Goal: Contribute content: Add original content to the website for others to see

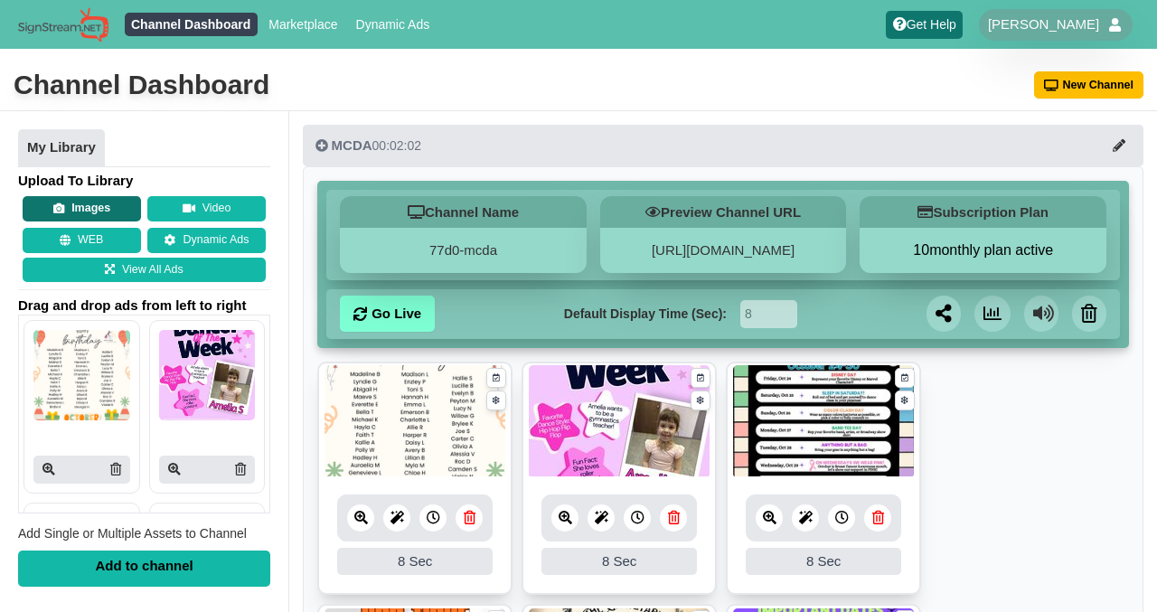
click at [71, 210] on button "Images" at bounding box center [82, 208] width 118 height 25
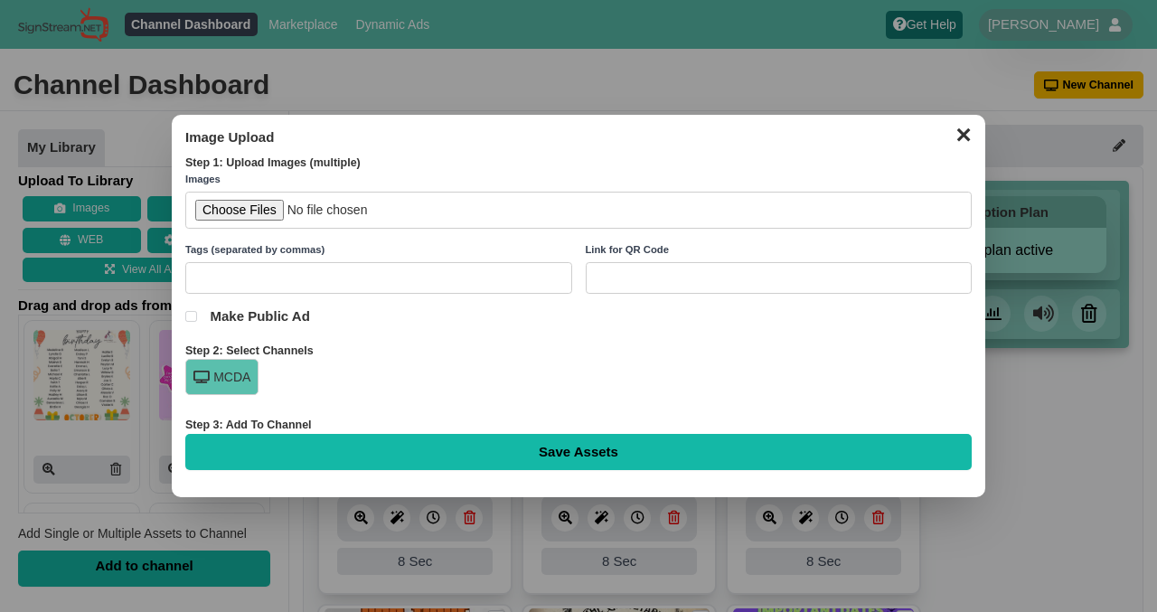
click at [240, 215] on input "file" at bounding box center [578, 210] width 786 height 37
type input "C:\fakepath\Artist of the month (1).jpg"
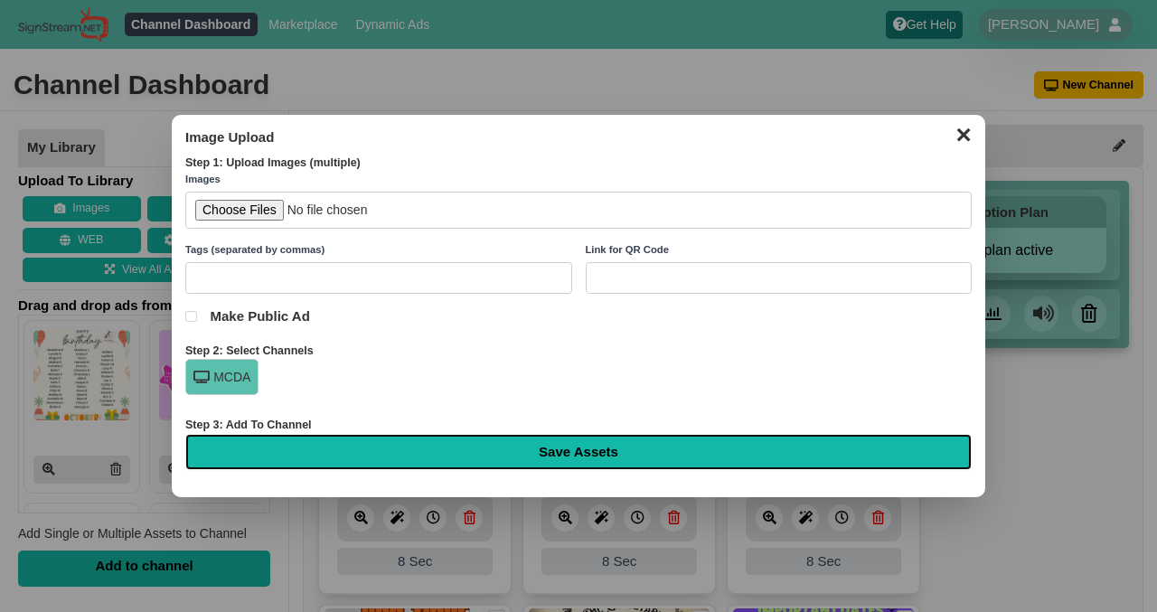
click at [551, 451] on input "Save Assets" at bounding box center [578, 452] width 786 height 36
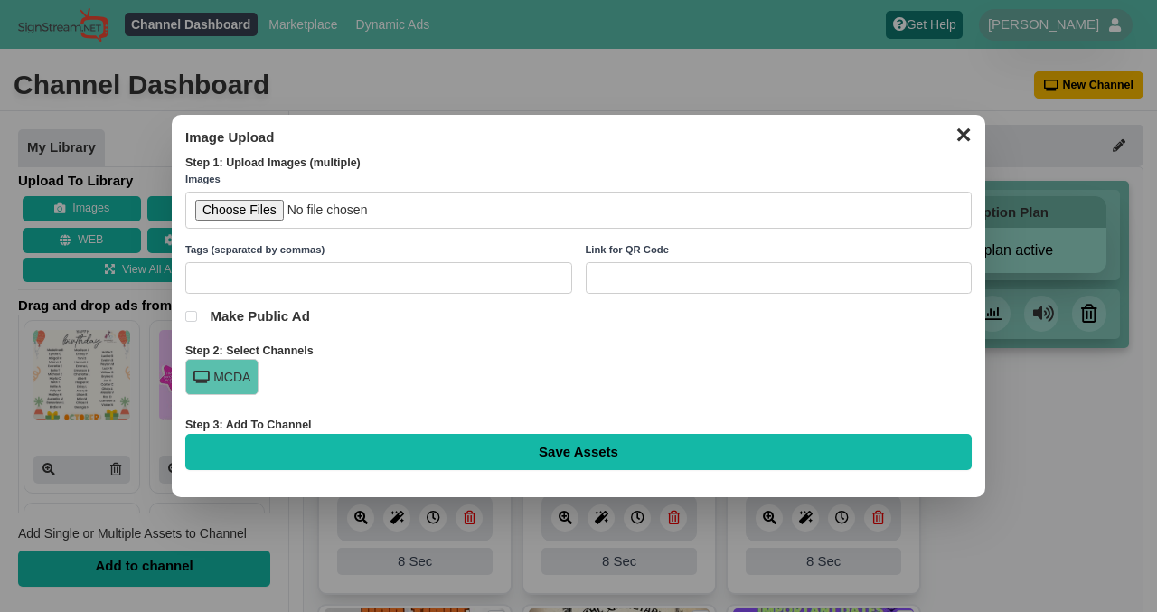
type input "Saving..."
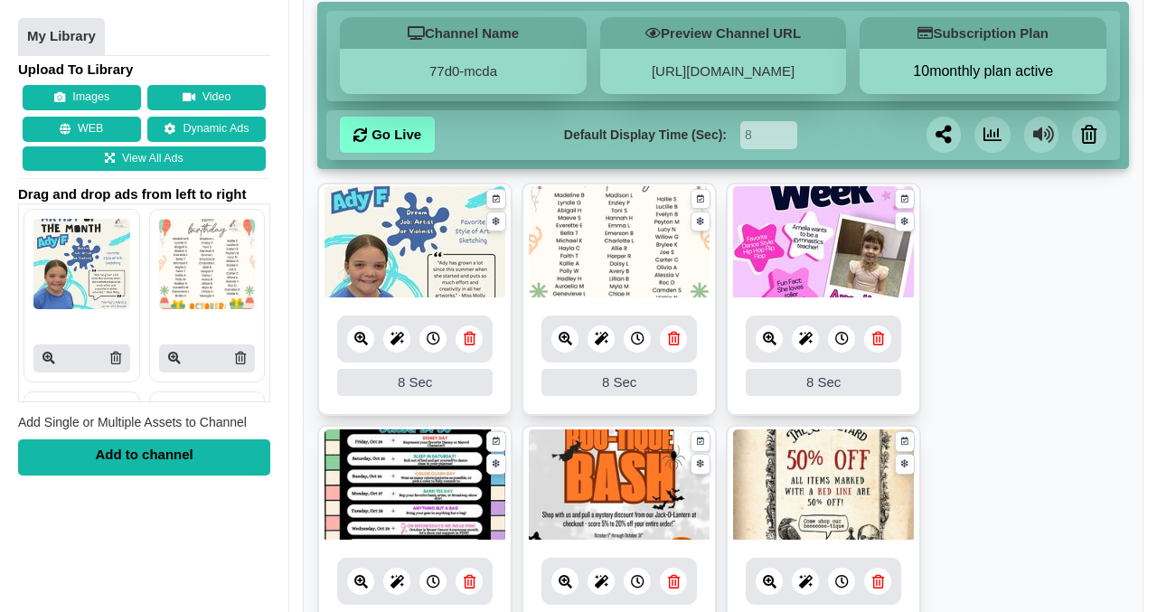
scroll to position [181, 0]
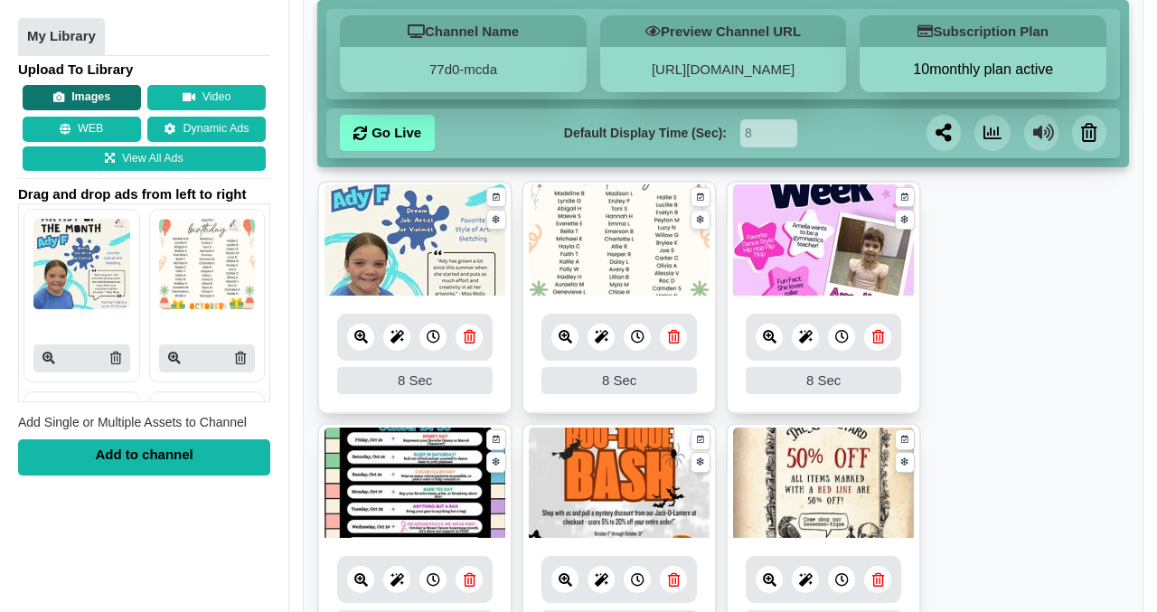
click at [90, 96] on button "Images" at bounding box center [82, 98] width 118 height 25
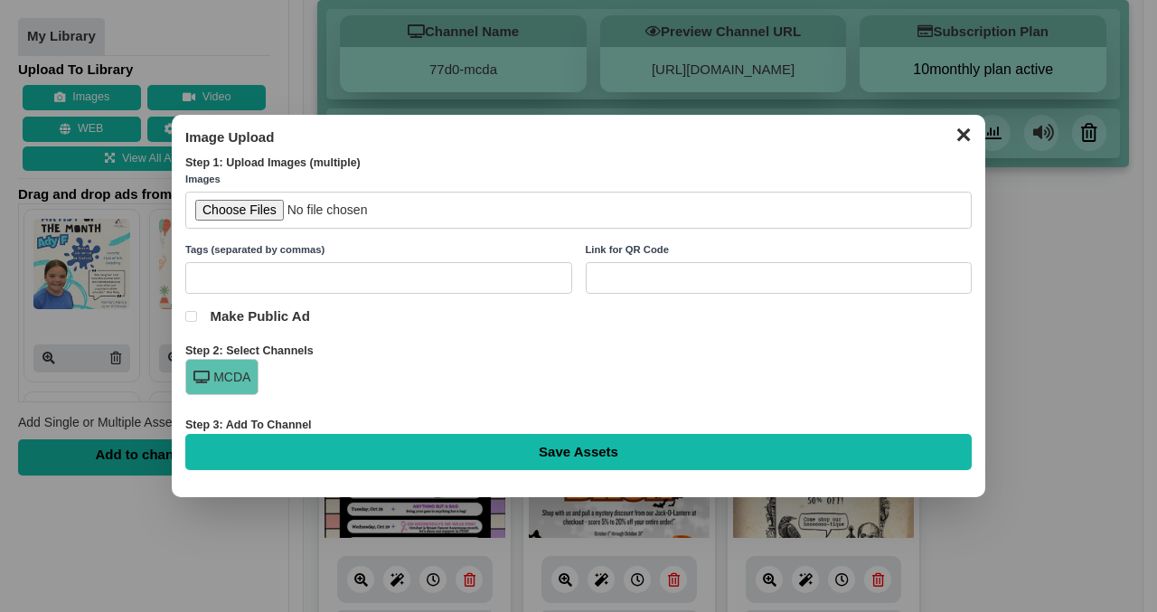
click at [235, 214] on input "file" at bounding box center [578, 210] width 786 height 37
type input "C:\fakepath\trick or treat yourself.png"
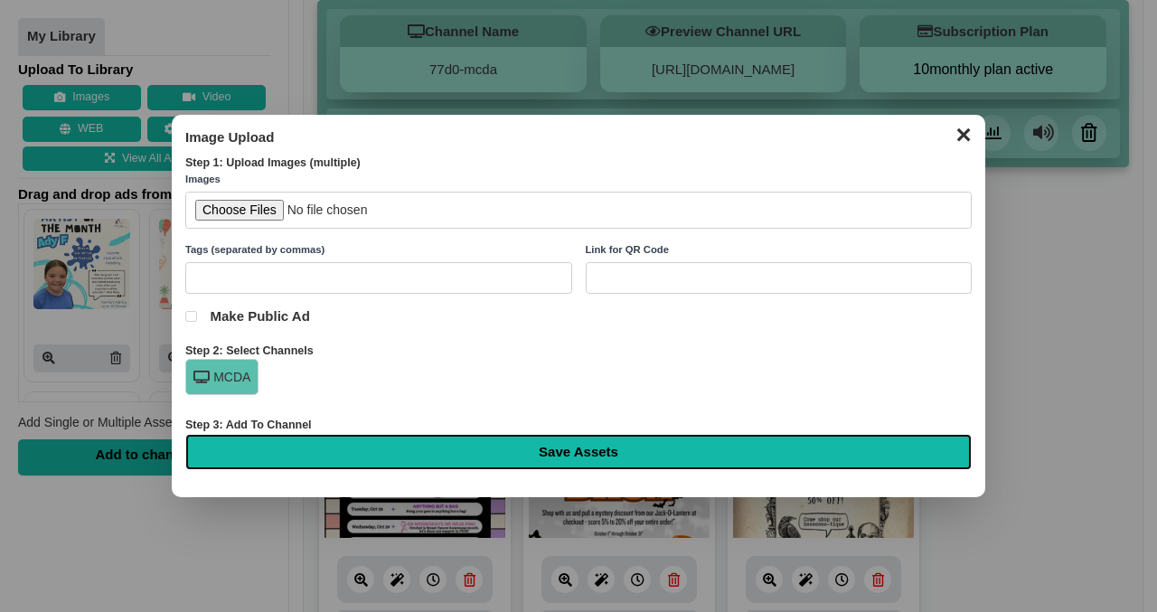
click at [577, 444] on input "Save Assets" at bounding box center [578, 452] width 786 height 36
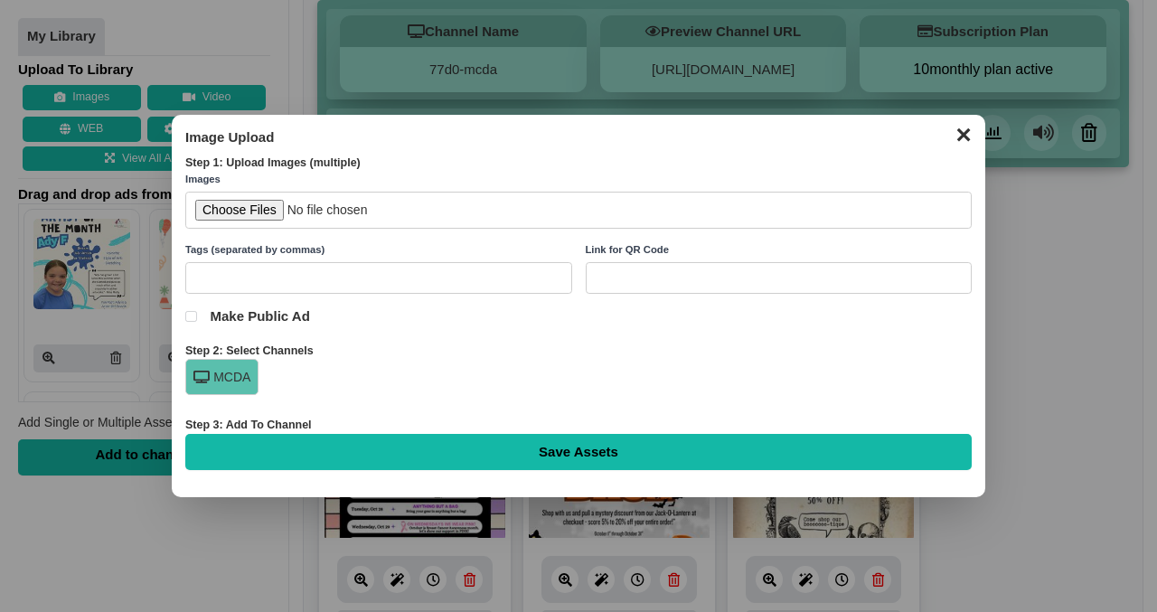
type input "Saving..."
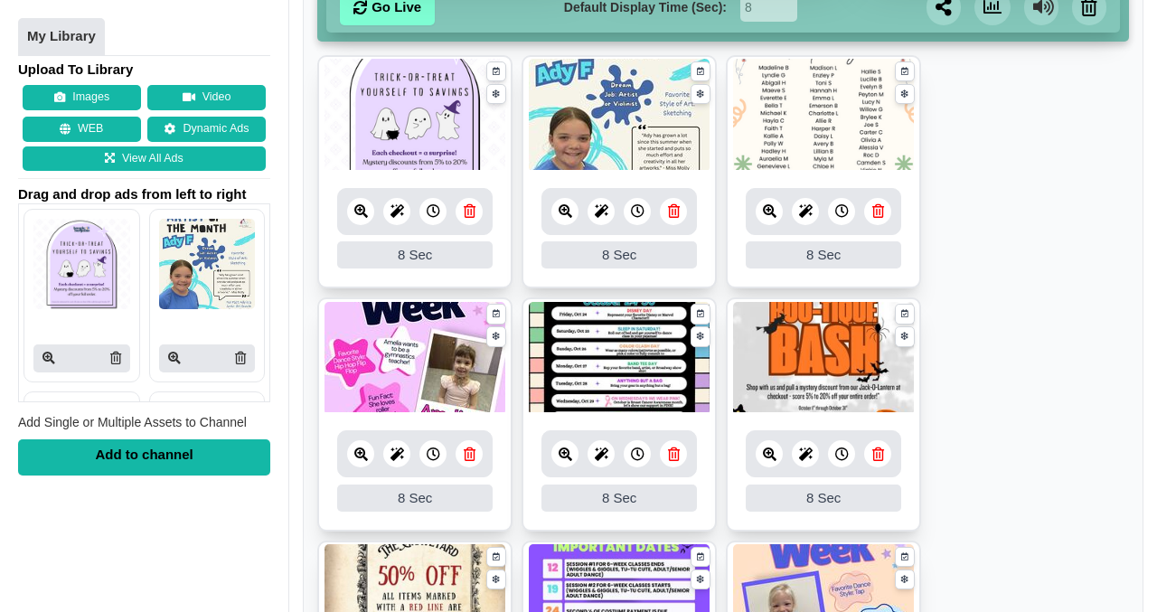
scroll to position [304, 0]
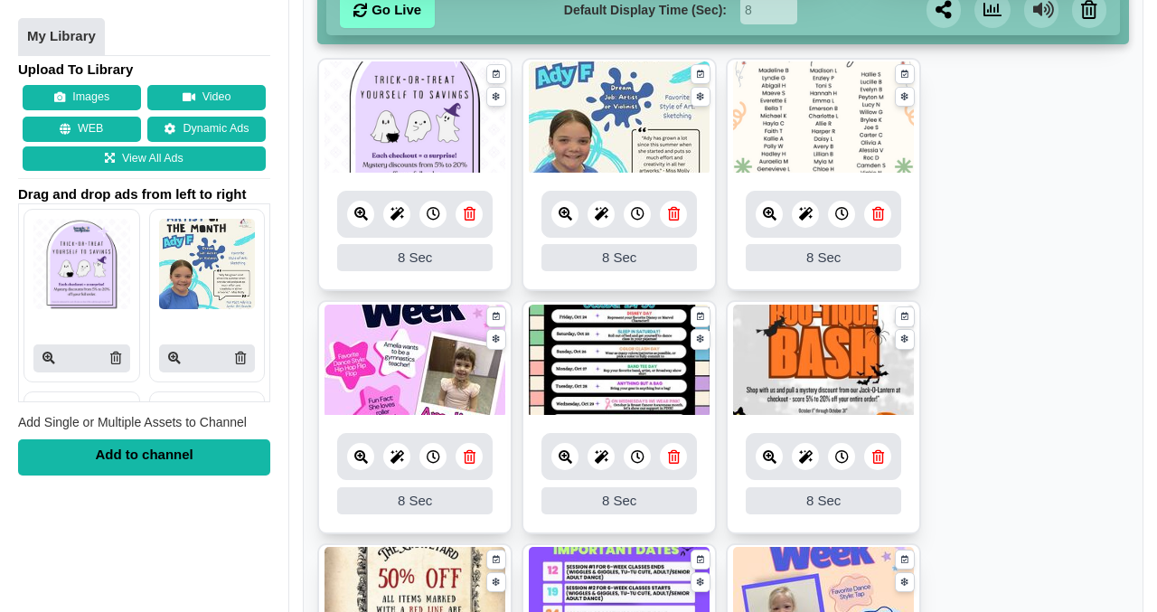
click at [468, 214] on icon at bounding box center [470, 214] width 12 height 14
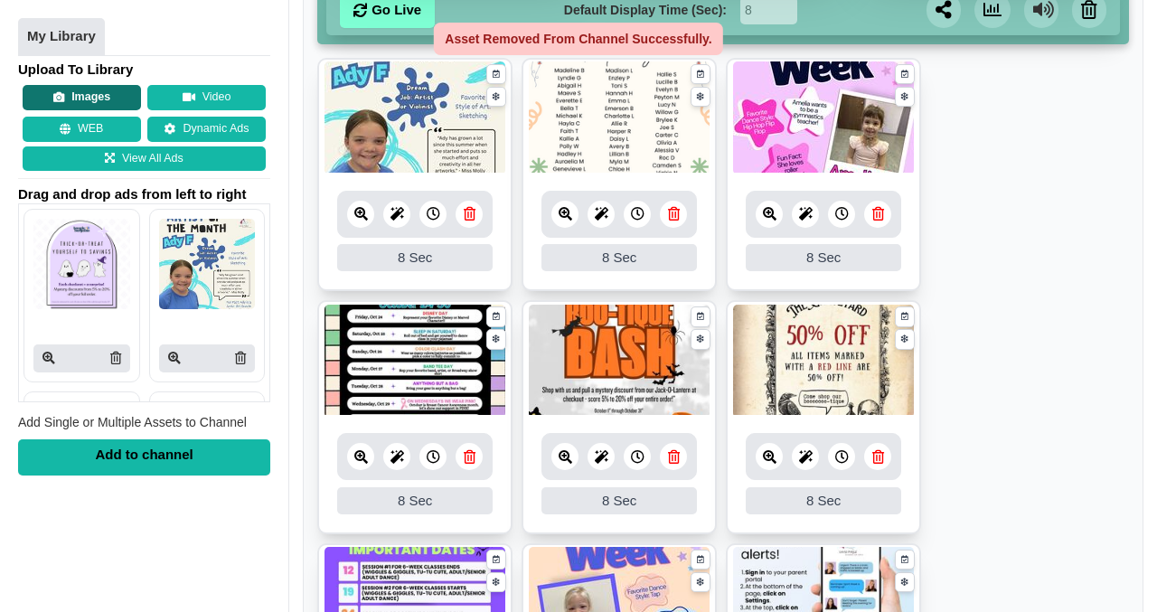
click at [92, 93] on button "Images" at bounding box center [82, 98] width 118 height 25
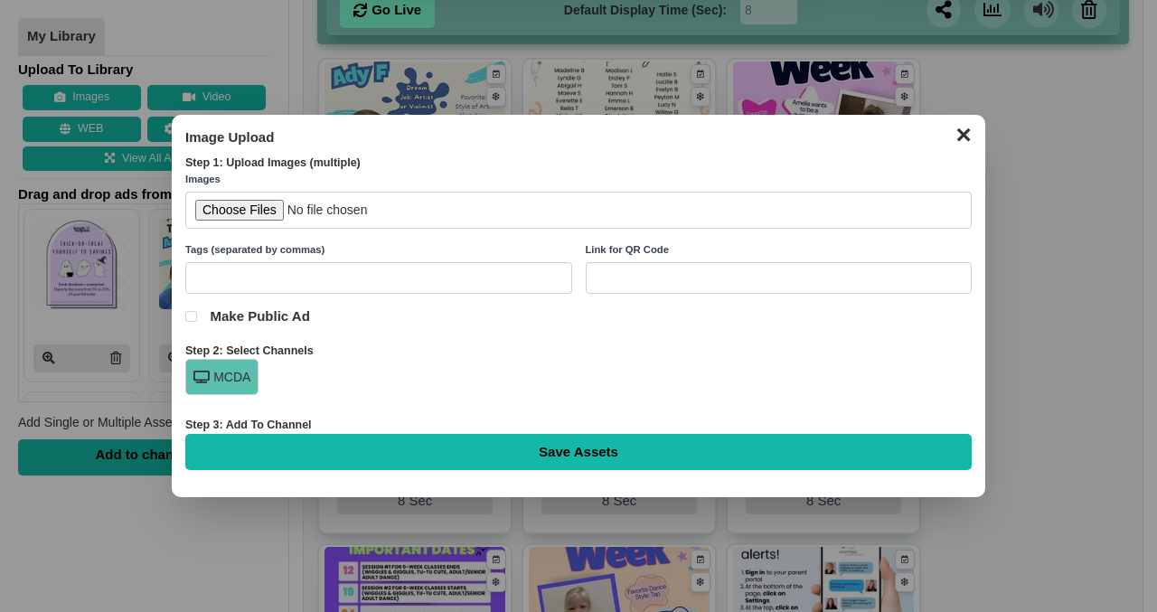
click at [246, 207] on input "file" at bounding box center [578, 210] width 786 height 37
type input "C:\fakepath\Actor of the Week (1).jpg"
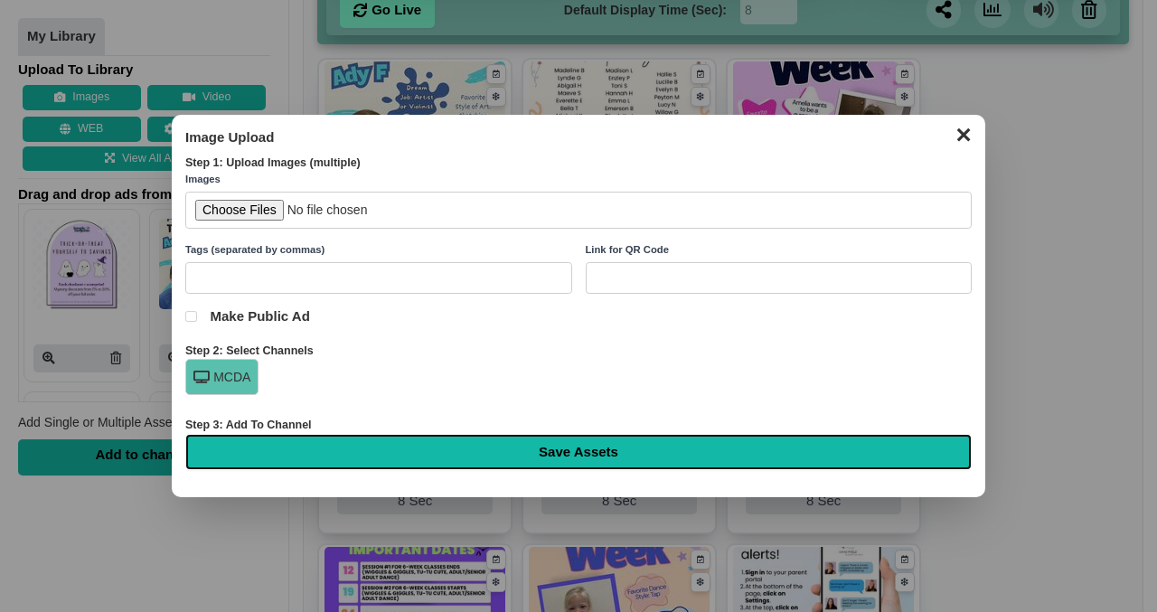
click at [594, 446] on input "Save Assets" at bounding box center [578, 452] width 786 height 36
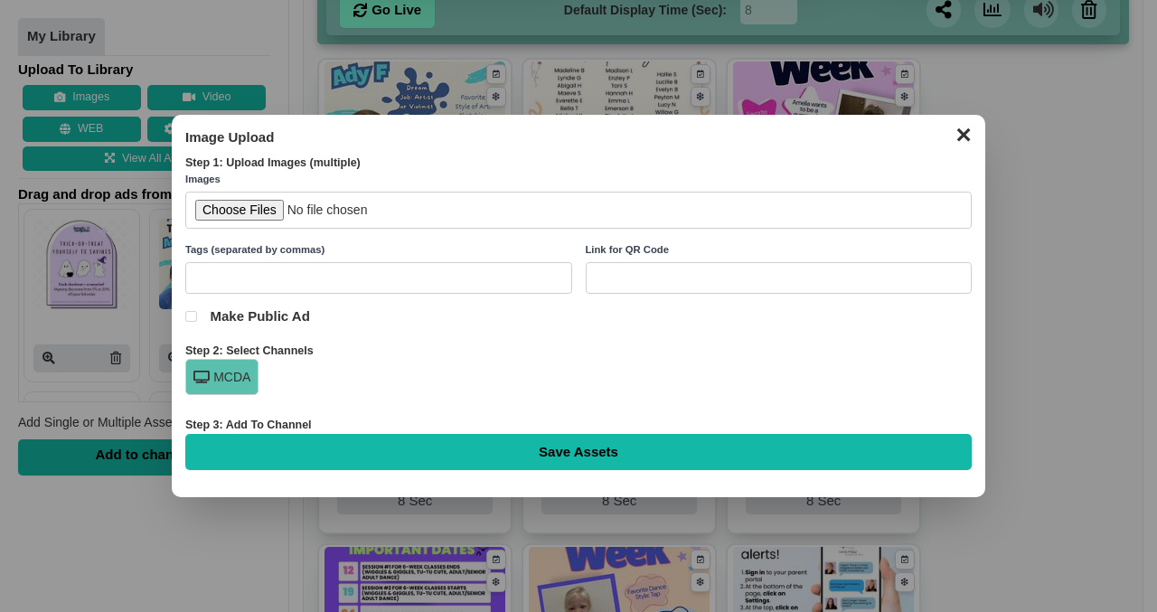
type input "Saving..."
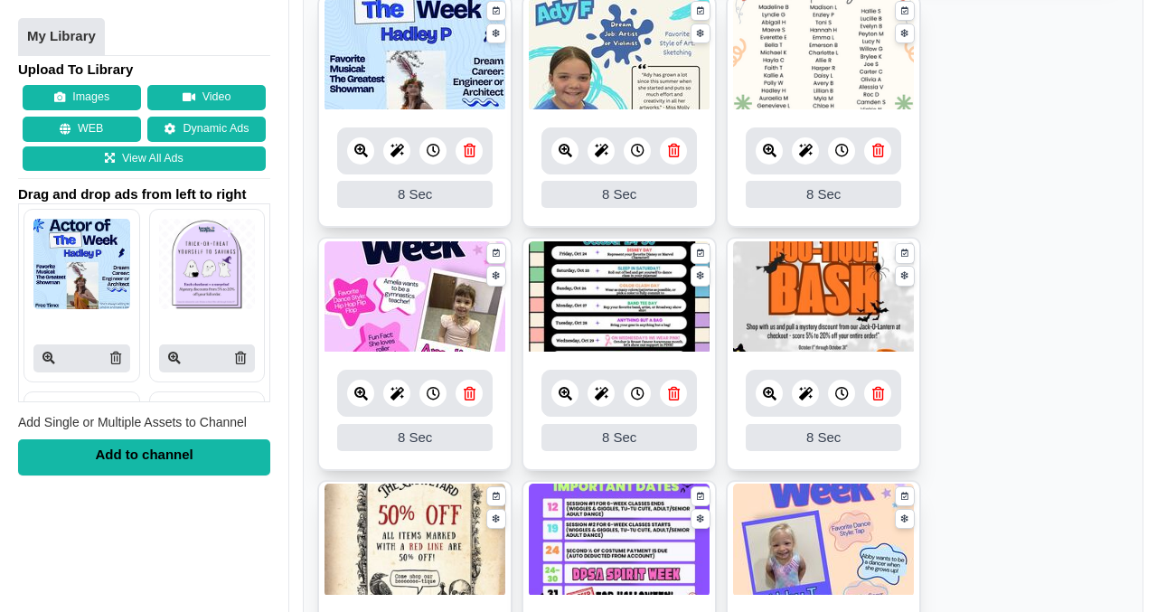
scroll to position [370, 0]
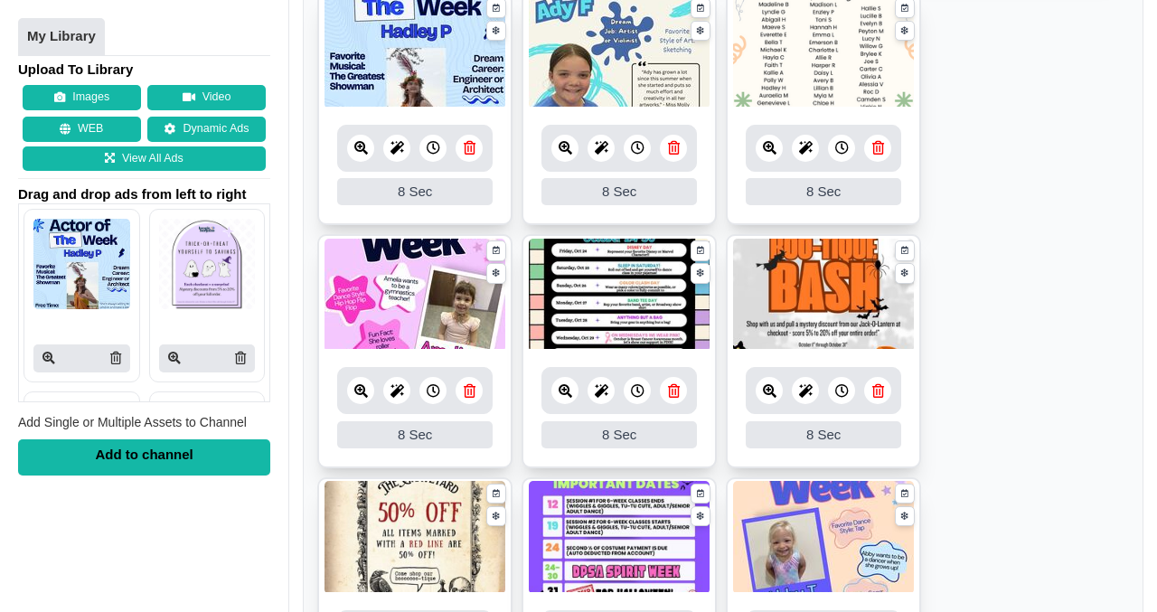
click at [473, 392] on icon at bounding box center [470, 391] width 12 height 14
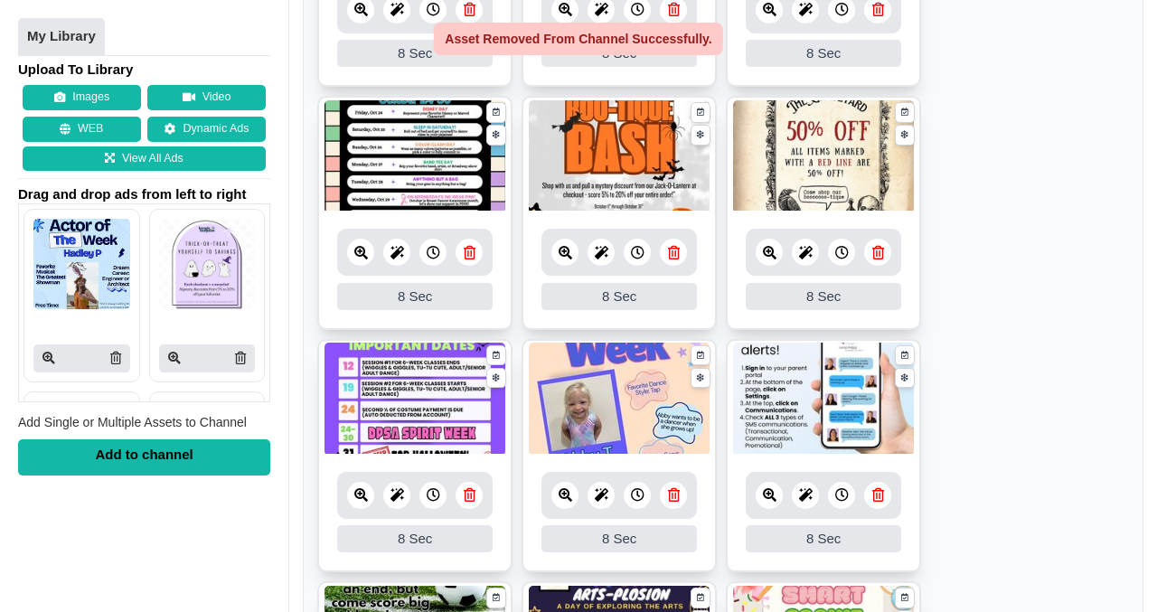
scroll to position [510, 0]
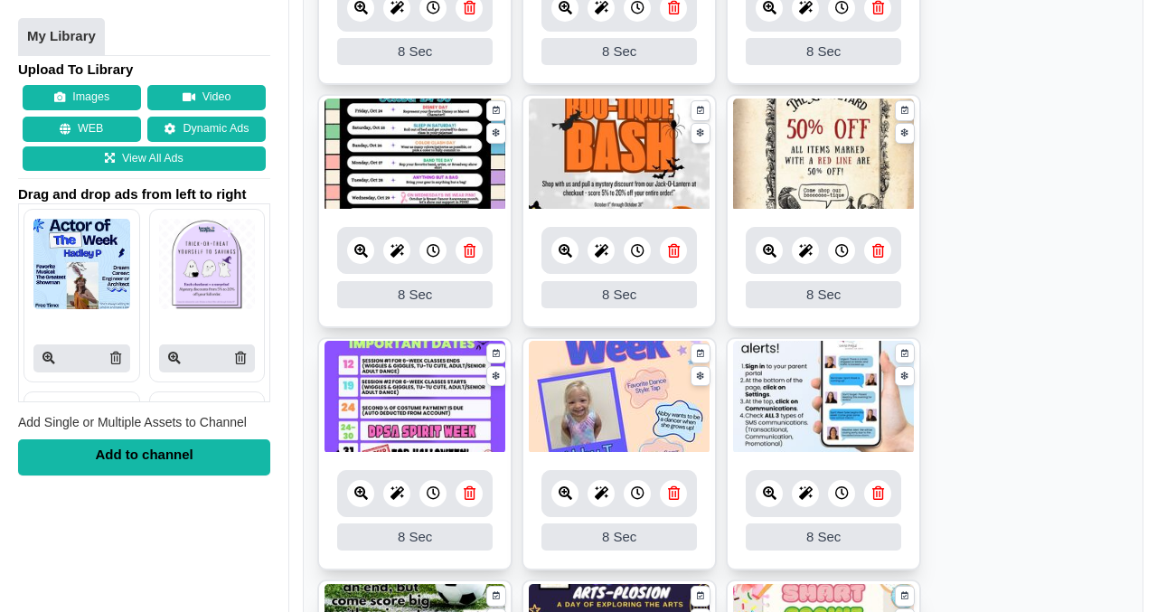
click at [673, 493] on icon at bounding box center [674, 493] width 12 height 14
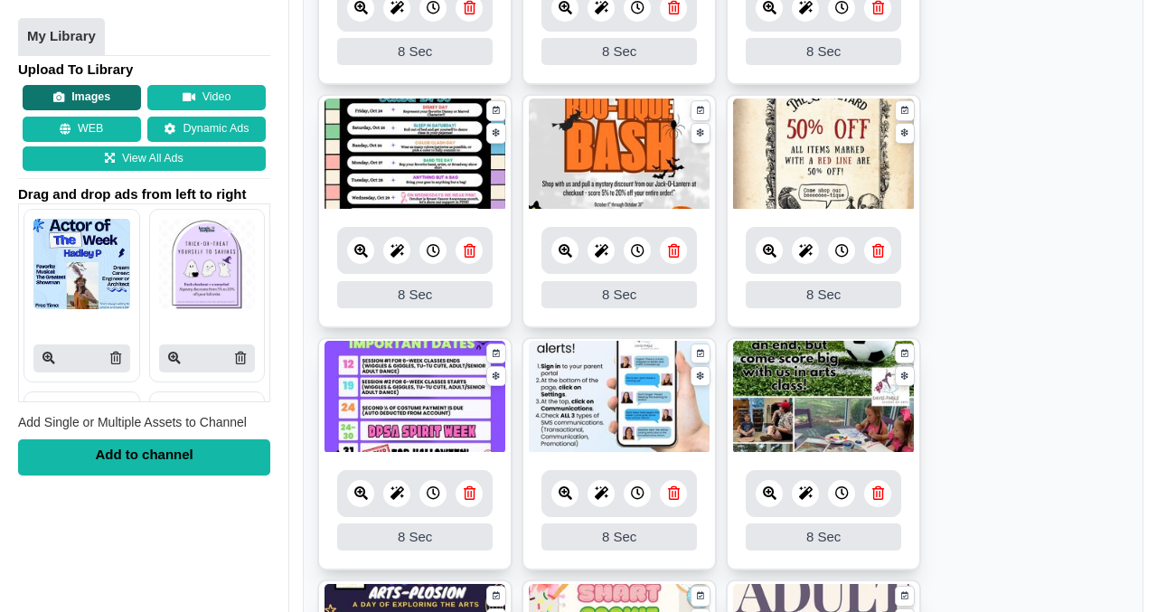
click at [87, 92] on button "Images" at bounding box center [82, 98] width 118 height 25
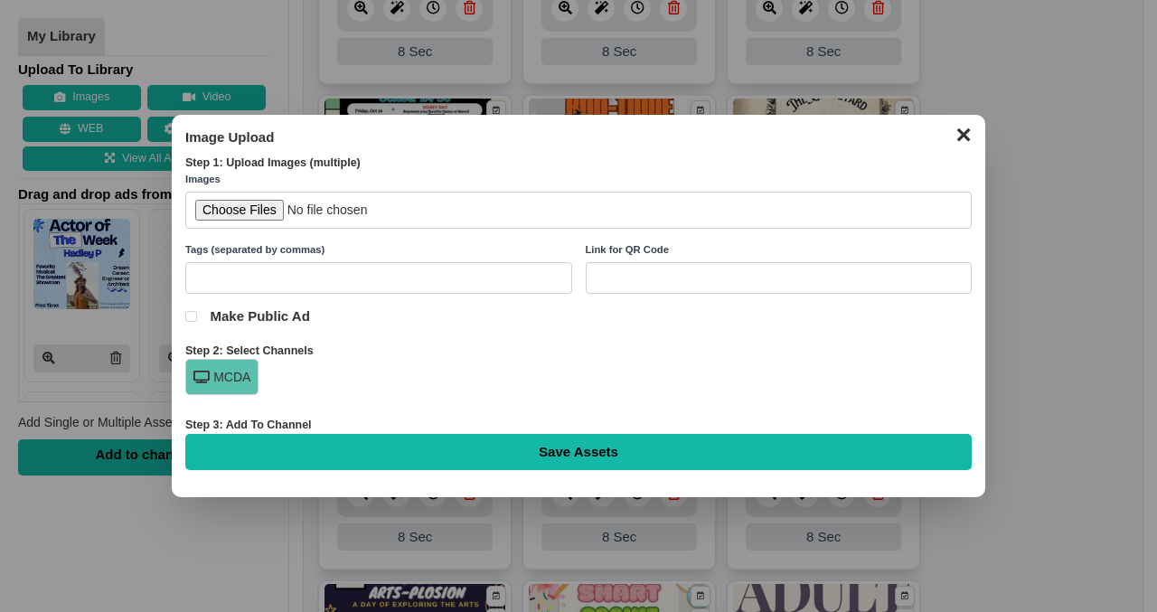
click at [258, 214] on input "file" at bounding box center [578, 210] width 786 height 37
type input "C:\fakepath\Dancer Of Week 2025-2026 (3) (1).jpg"
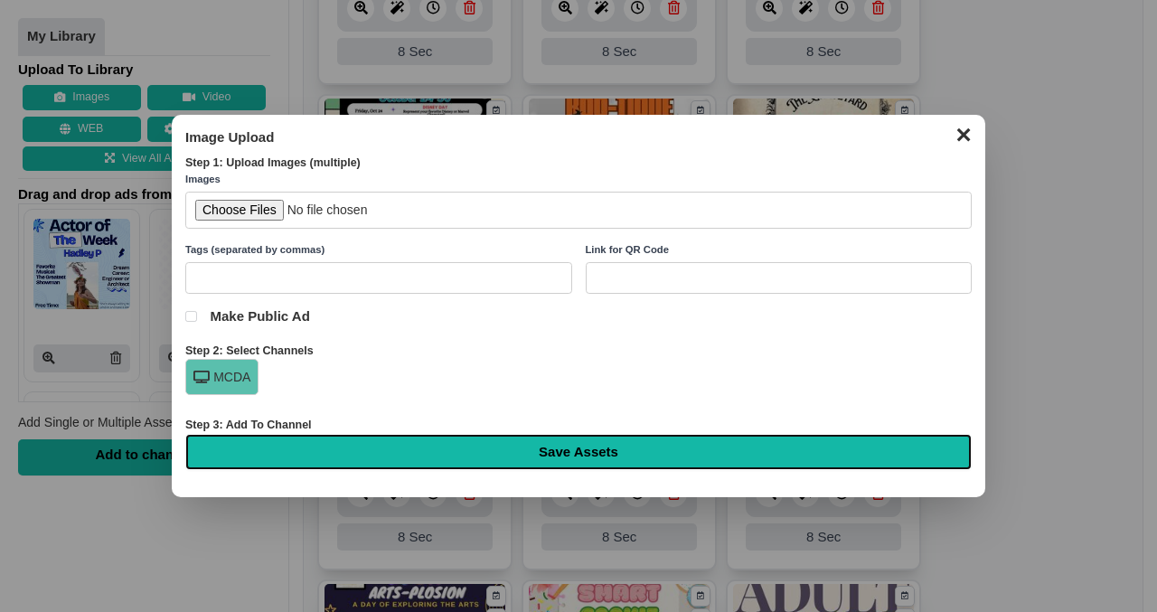
click at [571, 444] on input "Save Assets" at bounding box center [578, 452] width 786 height 36
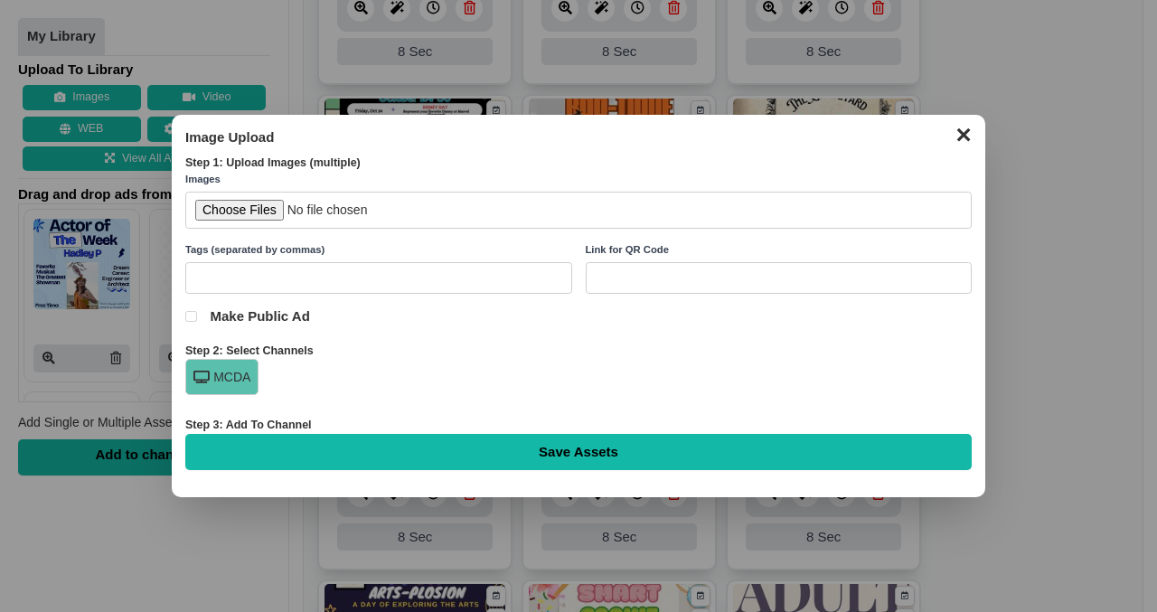
type input "Saving..."
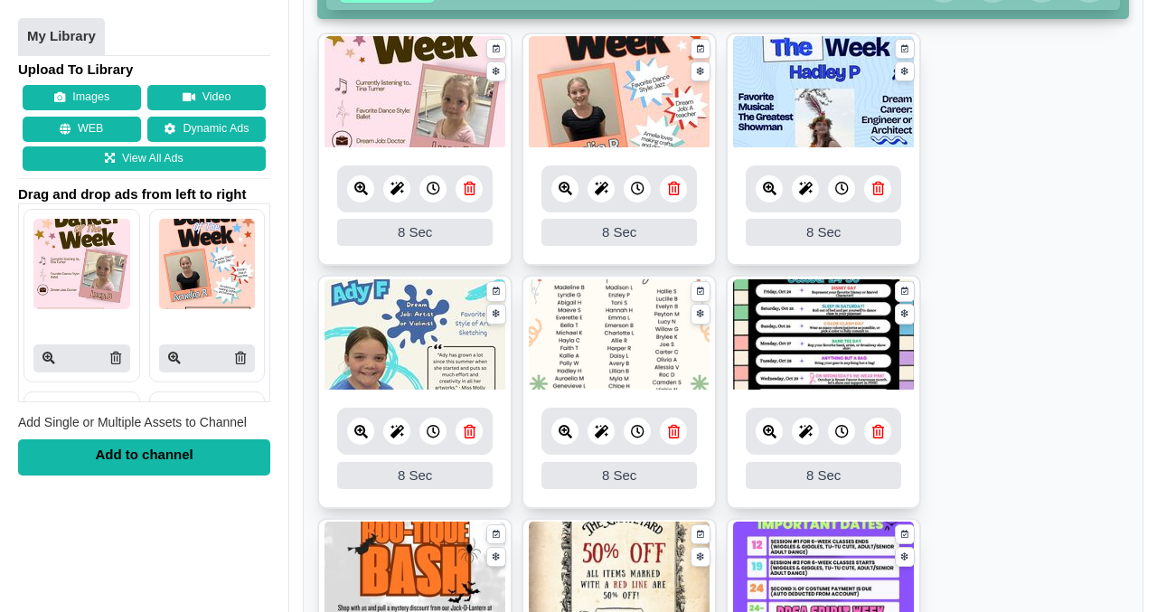
scroll to position [333, 0]
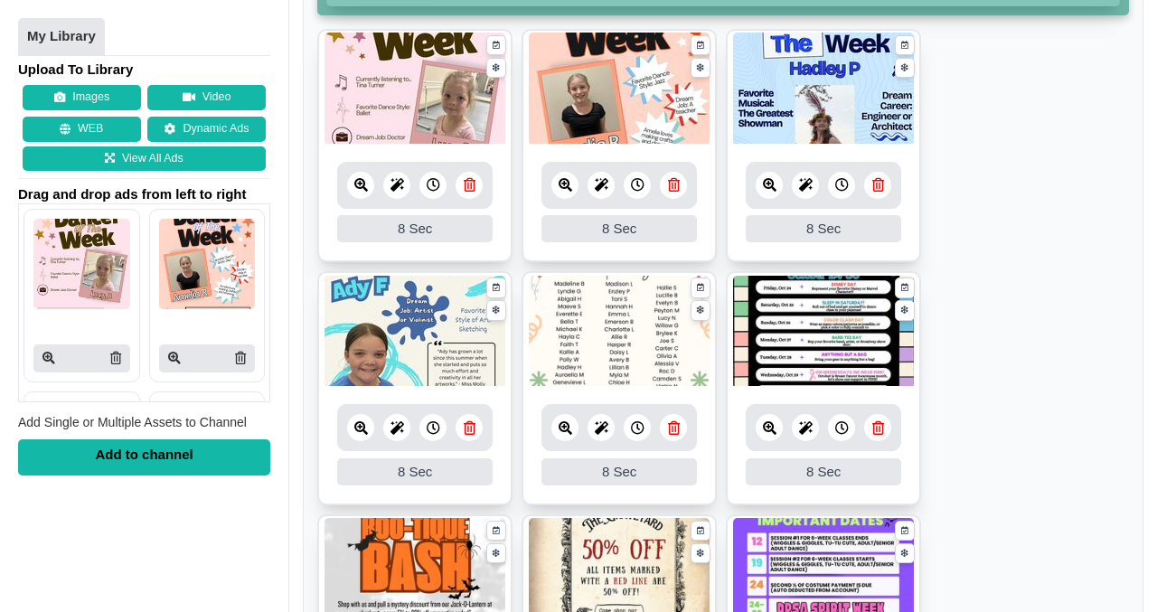
click at [580, 87] on img at bounding box center [619, 89] width 181 height 113
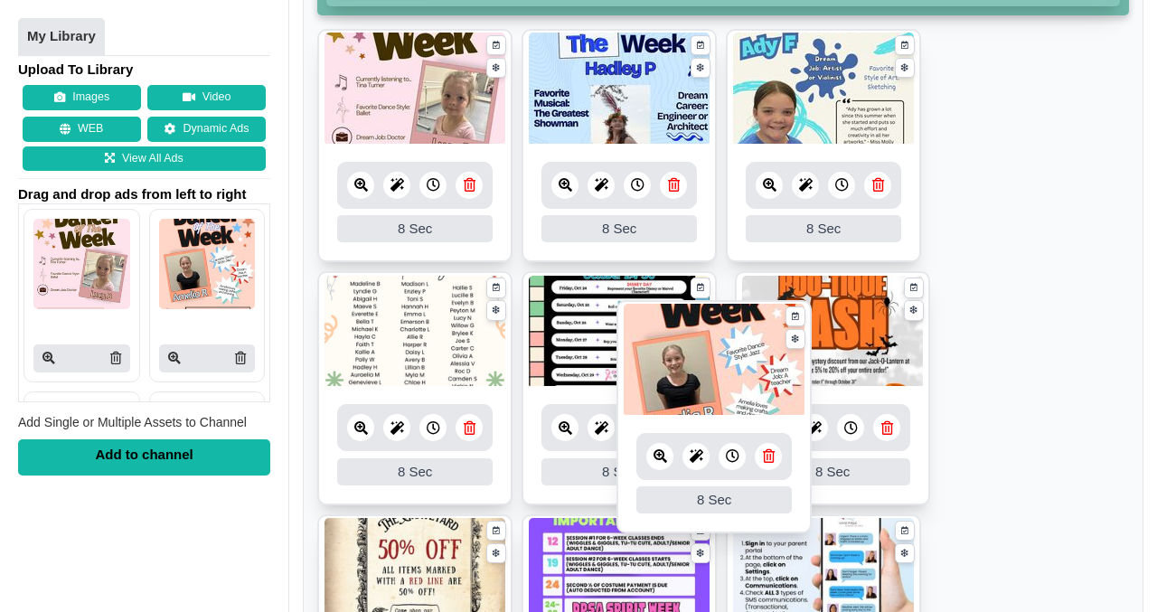
drag, startPoint x: 604, startPoint y: 121, endPoint x: 699, endPoint y: 392, distance: 287.3
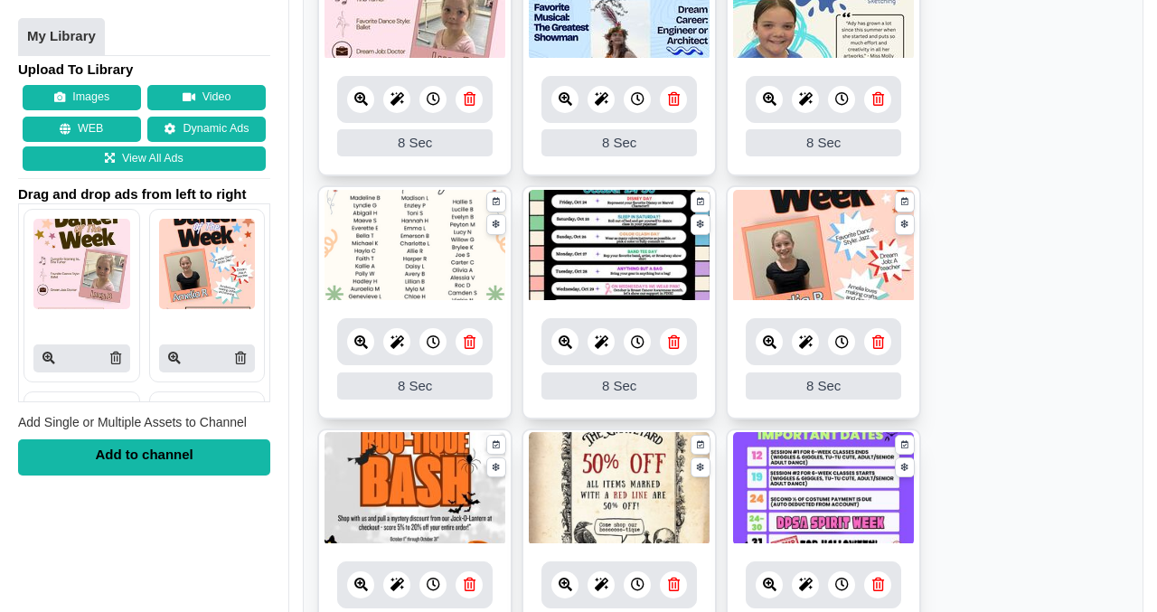
scroll to position [419, 0]
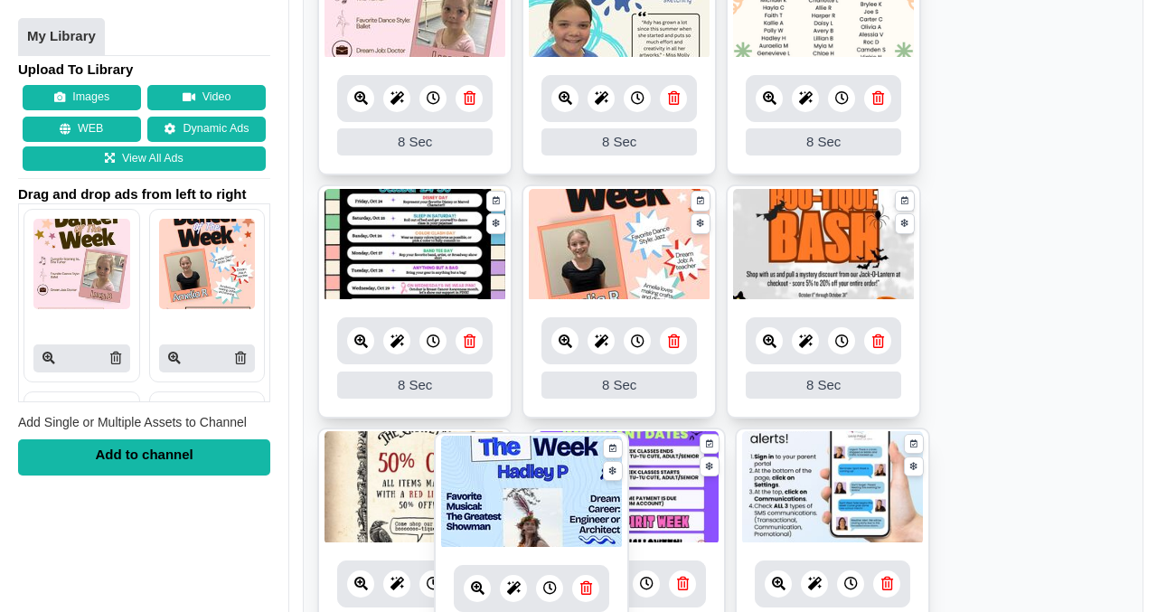
drag, startPoint x: 617, startPoint y: 25, endPoint x: 530, endPoint y: 515, distance: 497.7
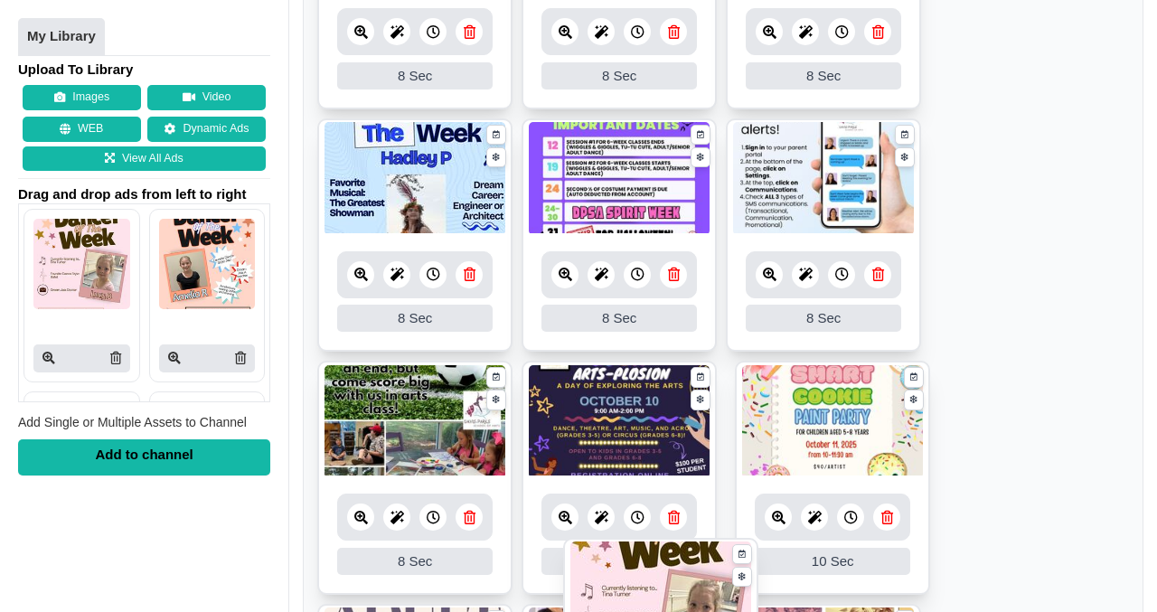
scroll to position [747, 0]
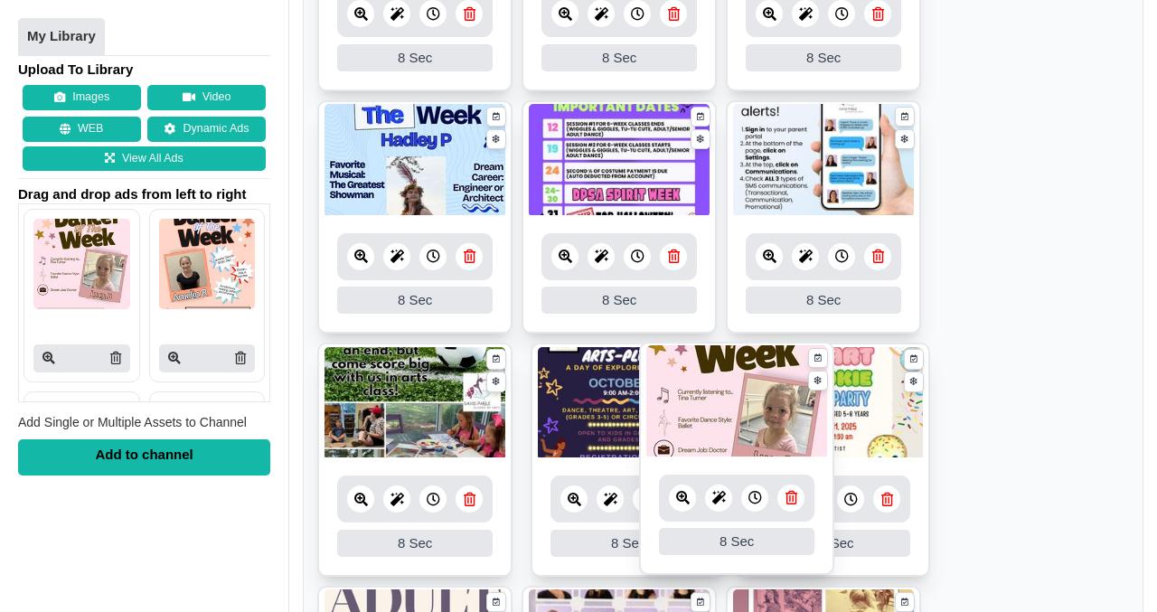
drag, startPoint x: 407, startPoint y: 126, endPoint x: 728, endPoint y: 400, distance: 423.1
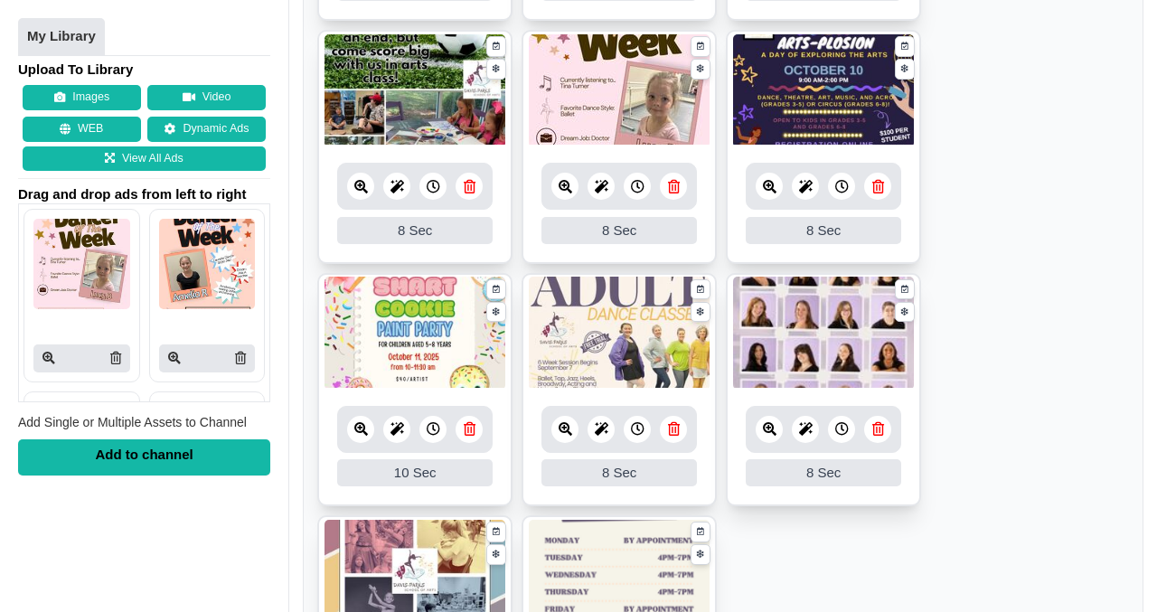
scroll to position [1077, 0]
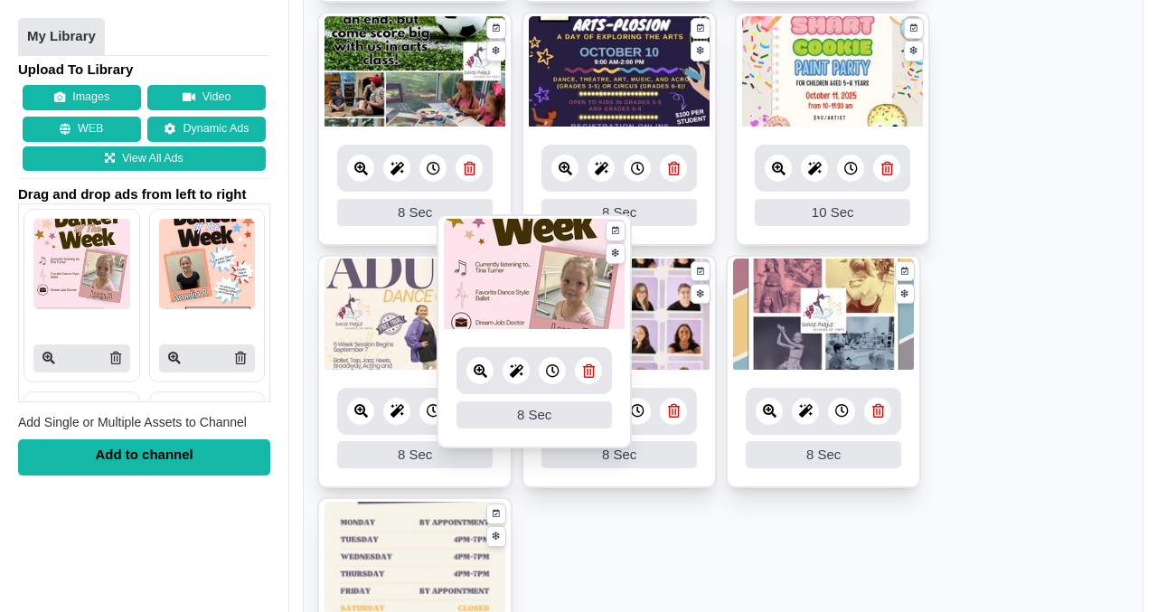
drag, startPoint x: 609, startPoint y: 84, endPoint x: 524, endPoint y: 287, distance: 219.6
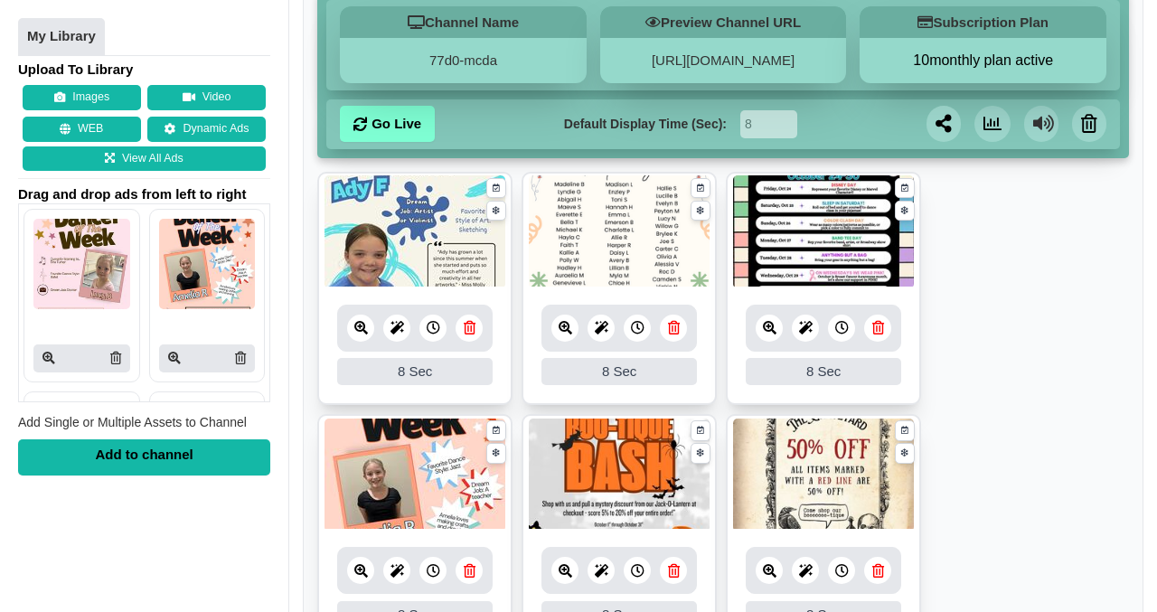
scroll to position [192, 0]
